Goal: Navigation & Orientation: Find specific page/section

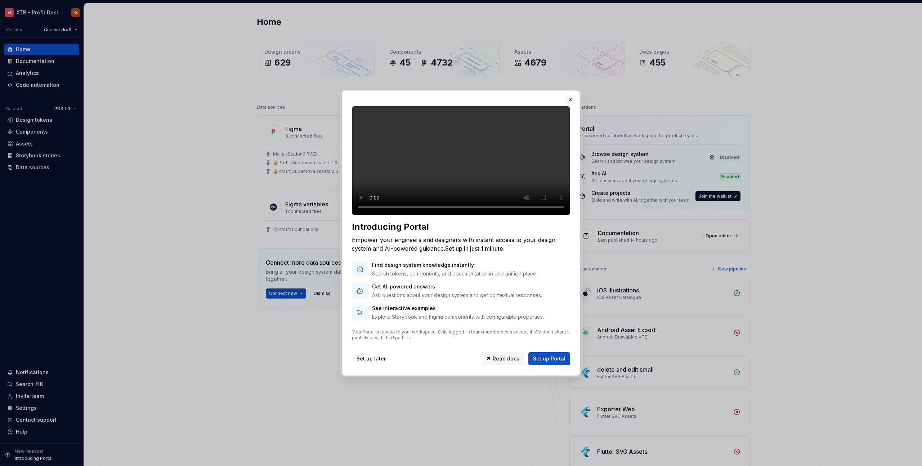
click at [569, 95] on button "button" at bounding box center [570, 100] width 10 height 10
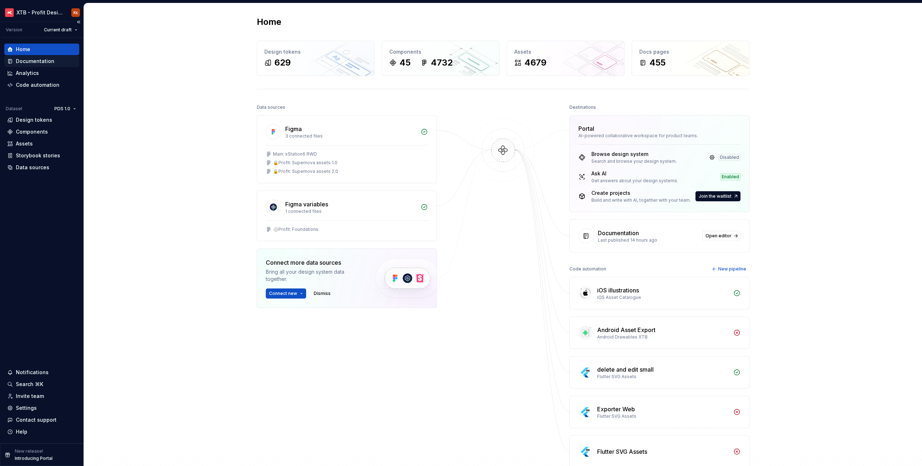
click at [53, 61] on div "Documentation" at bounding box center [41, 61] width 69 height 7
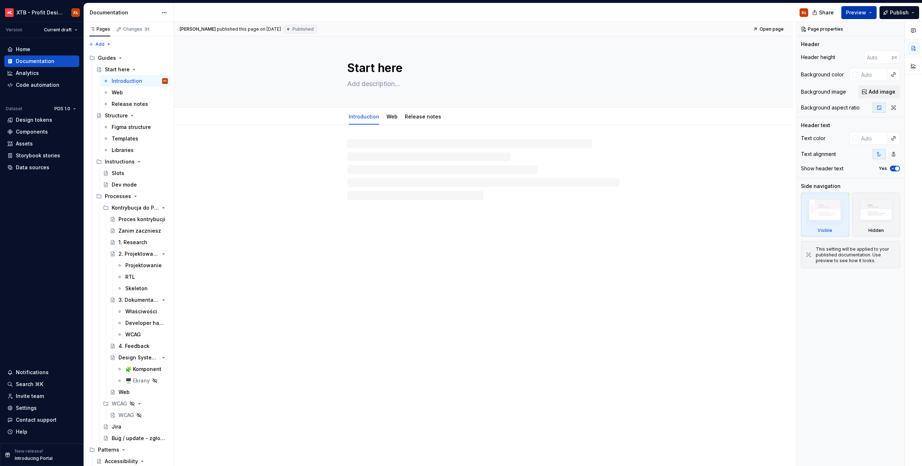
click at [871, 11] on button "Preview" at bounding box center [858, 12] width 35 height 13
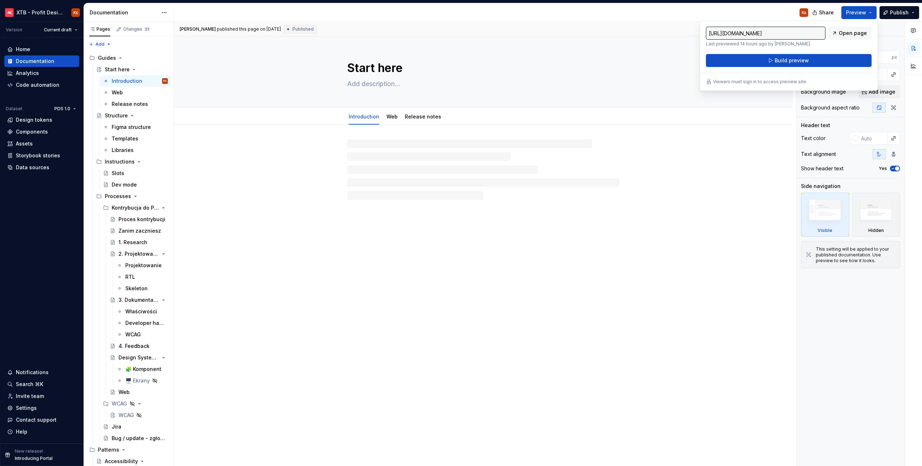
type textarea "*"
click at [846, 35] on span "Open page" at bounding box center [853, 33] width 28 height 7
